Goal: Task Accomplishment & Management: Manage account settings

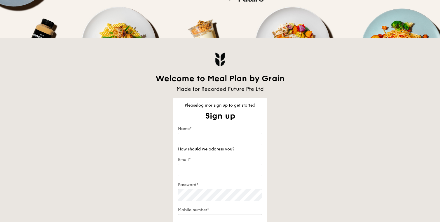
scroll to position [67, 0]
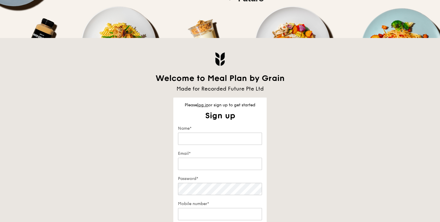
click at [199, 108] on div "Please log in or sign up to get started Sign up Get started in no time Sign up …" at bounding box center [219, 169] width 93 height 145
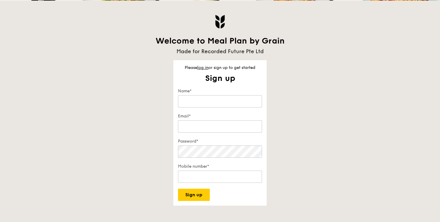
scroll to position [128, 0]
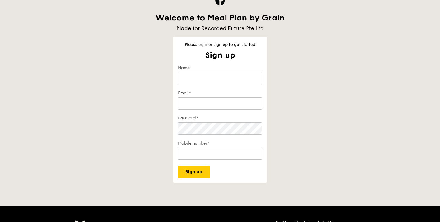
click at [203, 45] on link "log in" at bounding box center [202, 44] width 11 height 5
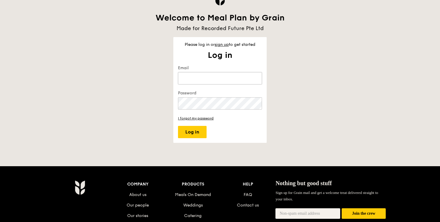
click at [196, 84] on input "Email" at bounding box center [220, 78] width 84 height 12
click at [178, 126] on button "Log in" at bounding box center [192, 132] width 29 height 12
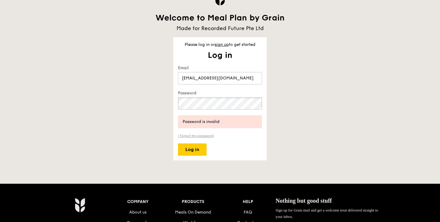
click at [178, 143] on button "Log in" at bounding box center [192, 149] width 29 height 12
click at [151, 95] on div "Welcome to Meal Plan by Grain Made for Recorded Future Pte Ltd Please log in or…" at bounding box center [220, 69] width 336 height 183
click at [178, 143] on button "Log in" at bounding box center [192, 149] width 29 height 12
drag, startPoint x: 227, startPoint y: 77, endPoint x: 209, endPoint y: 77, distance: 17.8
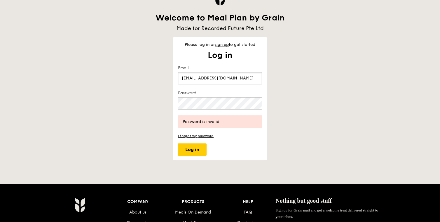
click at [209, 77] on input "[EMAIL_ADDRESS][DOMAIN_NAME]" at bounding box center [220, 78] width 84 height 12
click at [178, 143] on button "Log in" at bounding box center [192, 149] width 29 height 12
click at [171, 104] on div "Welcome to Meal Plan by Grain Made for Recorded Future Pte Ltd Please log in or…" at bounding box center [220, 69] width 336 height 183
click at [209, 79] on input "pimpatsohn.s@recordedfuture.com" at bounding box center [220, 78] width 84 height 12
type input "[EMAIL_ADDRESS][DOMAIN_NAME]"
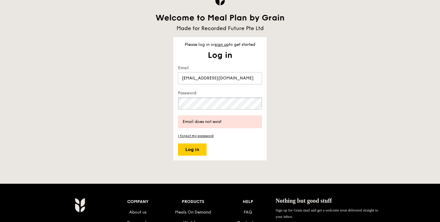
click at [128, 99] on div "Welcome to Meal Plan by Grain Made for Recorded Future Pte Ltd Please log in or…" at bounding box center [220, 69] width 336 height 183
click at [178, 143] on button "Log in" at bounding box center [192, 149] width 29 height 12
click at [118, 102] on div "Welcome to Meal Plan by Grain Made for Recorded Future Pte Ltd Please log in or…" at bounding box center [220, 69] width 336 height 183
click at [178, 143] on button "Log in" at bounding box center [192, 149] width 29 height 12
click at [105, 103] on div "Welcome to Meal Plan by Grain Made for Recorded Future Pte Ltd Please log in or…" at bounding box center [220, 69] width 336 height 183
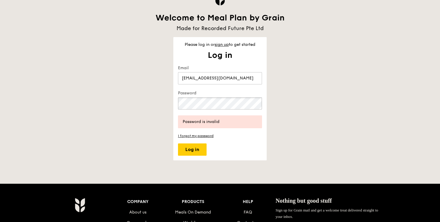
click at [178, 143] on button "Log in" at bounding box center [192, 149] width 29 height 12
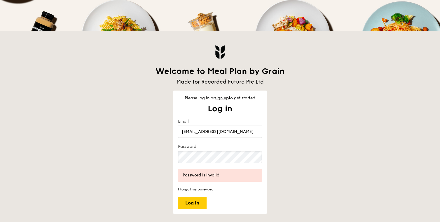
scroll to position [60, 0]
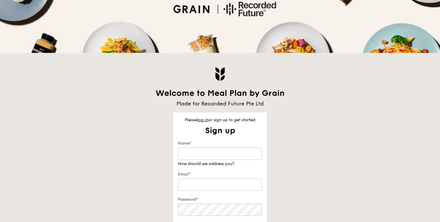
scroll to position [80, 0]
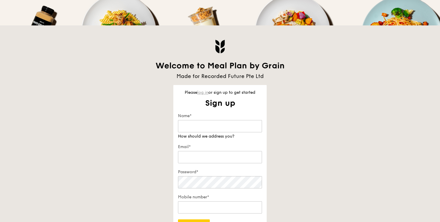
click at [201, 93] on link "log in" at bounding box center [202, 92] width 11 height 5
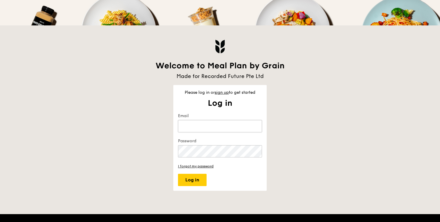
click at [201, 120] on input "Email" at bounding box center [220, 126] width 84 height 12
type input "[EMAIL_ADDRESS][DOMAIN_NAME]"
click at [202, 179] on button "Log in" at bounding box center [192, 180] width 29 height 12
click at [203, 162] on form "Email [EMAIL_ADDRESS][DOMAIN_NAME] Password I forgot my password Log in" at bounding box center [220, 149] width 84 height 73
click at [196, 162] on form "Email [EMAIL_ADDRESS][DOMAIN_NAME] Password I forgot my password Log in" at bounding box center [220, 149] width 84 height 73
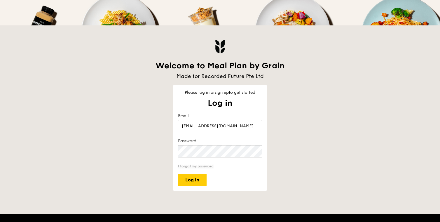
click at [196, 165] on link "I forgot my password" at bounding box center [220, 166] width 84 height 6
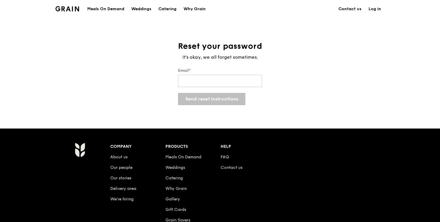
click at [212, 74] on div "Email*" at bounding box center [220, 78] width 84 height 20
click at [212, 82] on input "Email*" at bounding box center [220, 81] width 84 height 12
type input "[EMAIL_ADDRESS][DOMAIN_NAME]"
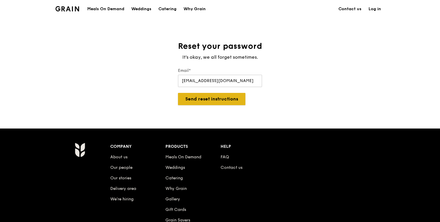
click at [219, 102] on button "Send reset instructions" at bounding box center [211, 99] width 67 height 12
